Goal: Transaction & Acquisition: Purchase product/service

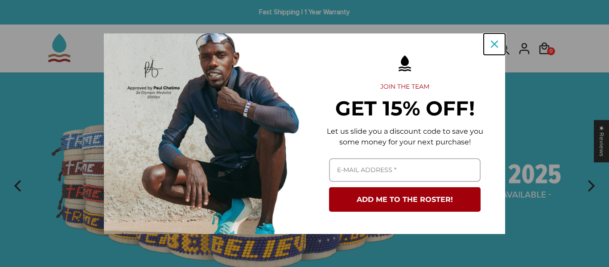
click at [490, 43] on div "Close" at bounding box center [494, 44] width 14 height 14
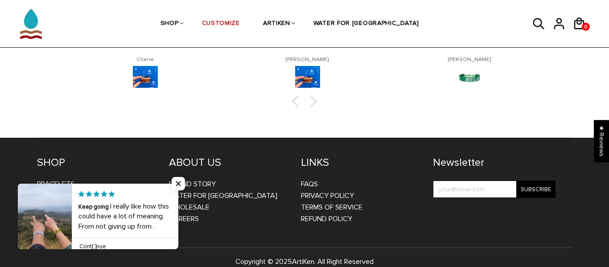
scroll to position [1498, 0]
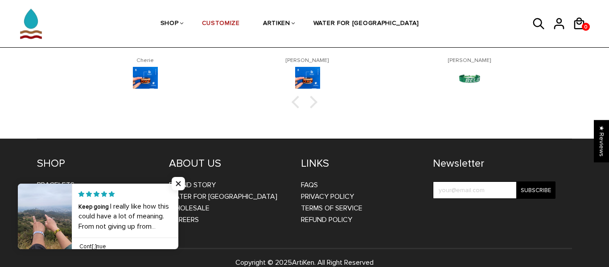
click at [178, 222] on link at bounding box center [178, 217] width 0 height 66
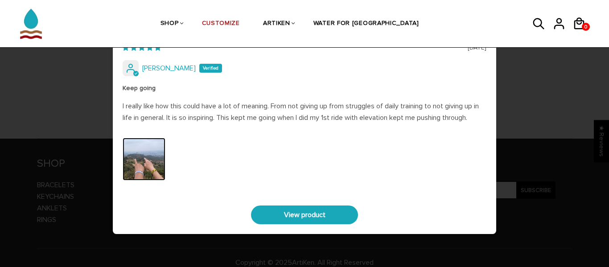
click at [146, 151] on img "Link to user picture 0" at bounding box center [144, 159] width 43 height 43
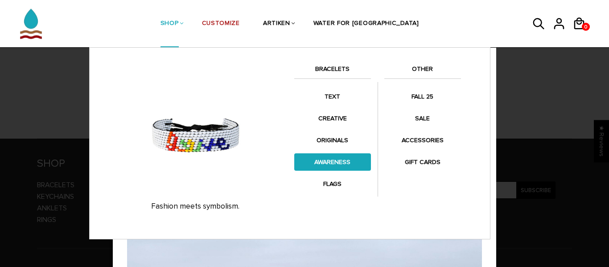
click at [334, 156] on link "AWARENESS" at bounding box center [332, 161] width 77 height 17
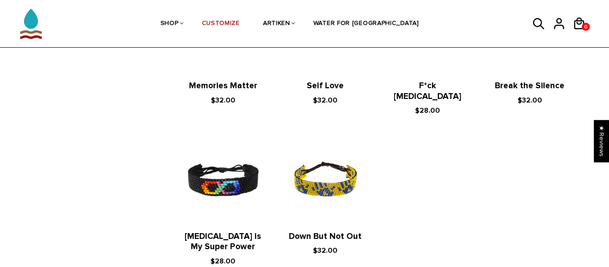
scroll to position [400, 0]
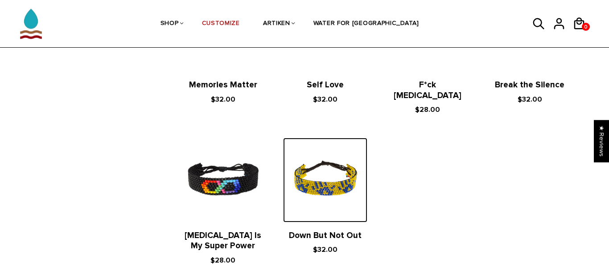
click at [334, 156] on img at bounding box center [325, 180] width 84 height 84
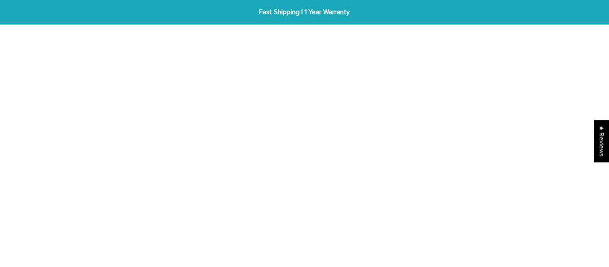
scroll to position [37, 0]
